Goal: Task Accomplishment & Management: Complete application form

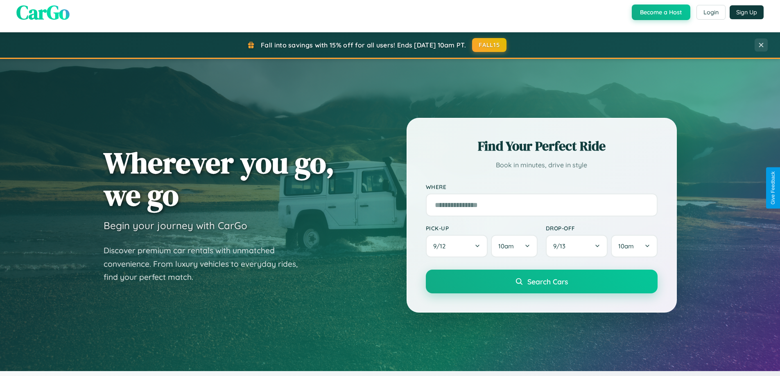
scroll to position [353, 0]
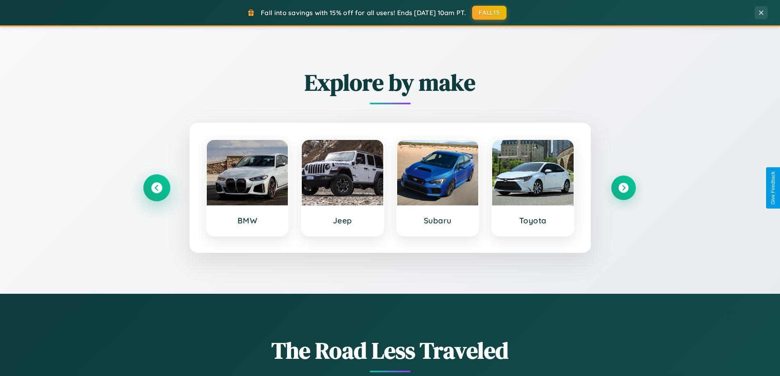
click at [156, 188] on icon at bounding box center [156, 188] width 11 height 11
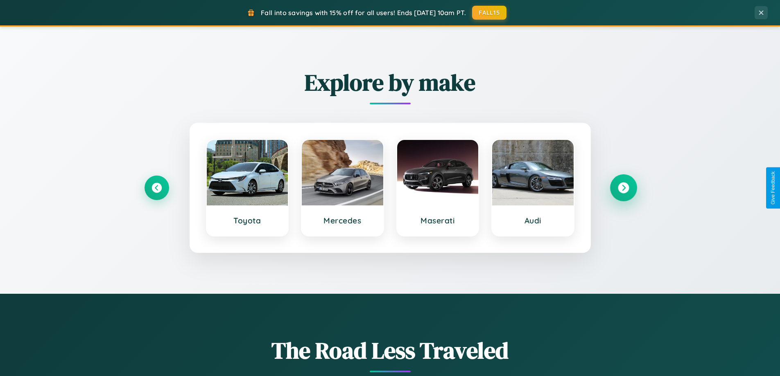
click at [623, 188] on icon at bounding box center [623, 188] width 11 height 11
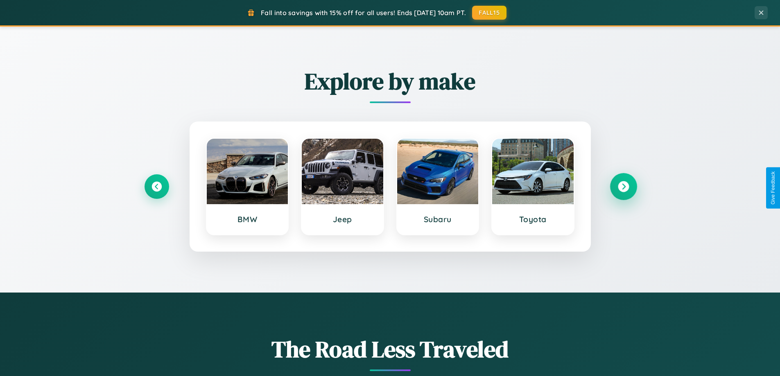
scroll to position [1316, 0]
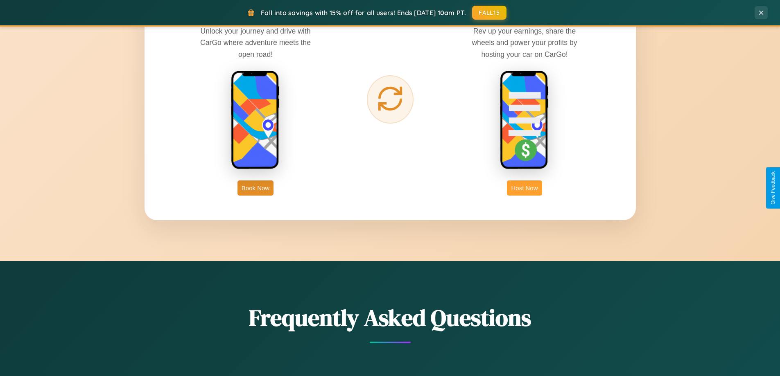
click at [525, 188] on button "Host Now" at bounding box center [524, 188] width 35 height 15
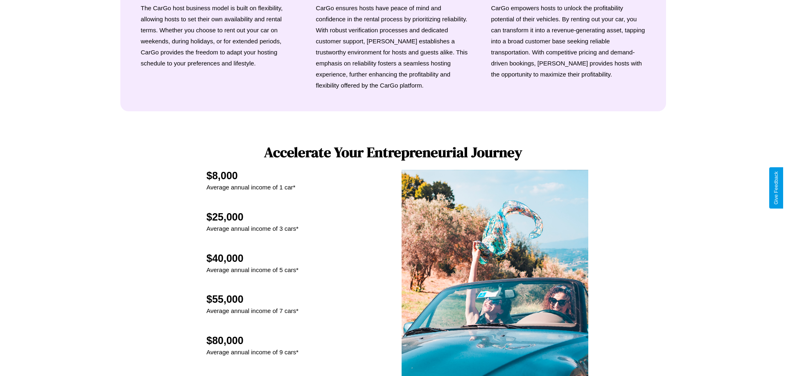
scroll to position [854, 0]
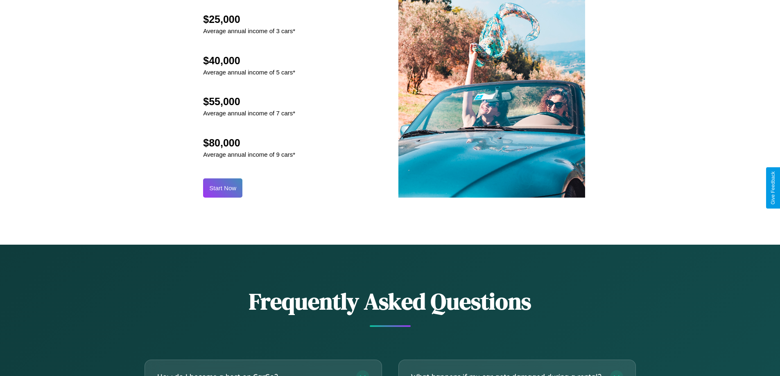
click at [223, 188] on button "Start Now" at bounding box center [222, 188] width 39 height 19
